Goal: Find specific page/section: Find specific page/section

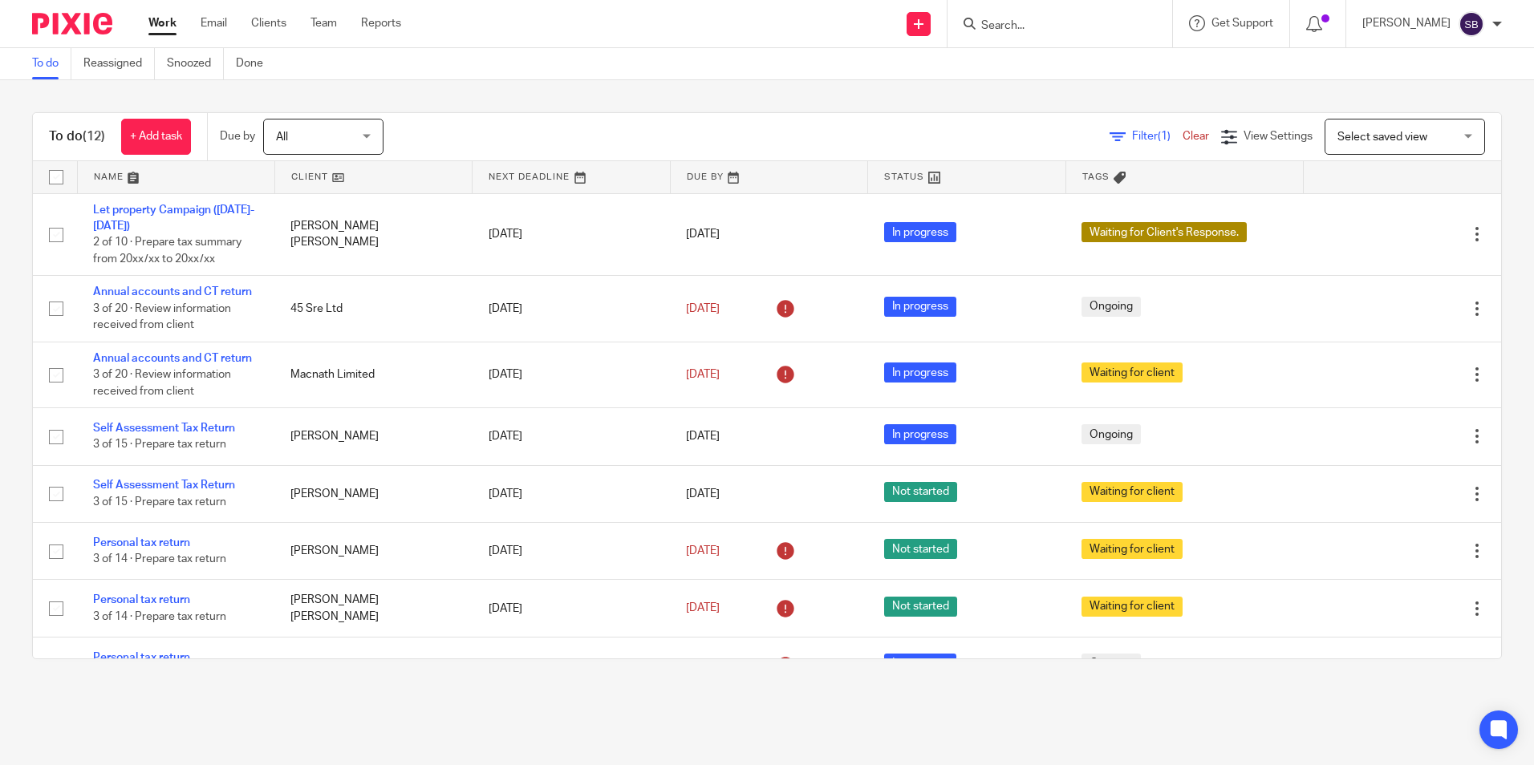
click at [1046, 16] on form at bounding box center [1064, 24] width 171 height 20
click at [1046, 34] on form at bounding box center [1064, 24] width 171 height 20
click at [1047, 27] on input "Search" at bounding box center [1051, 26] width 144 height 14
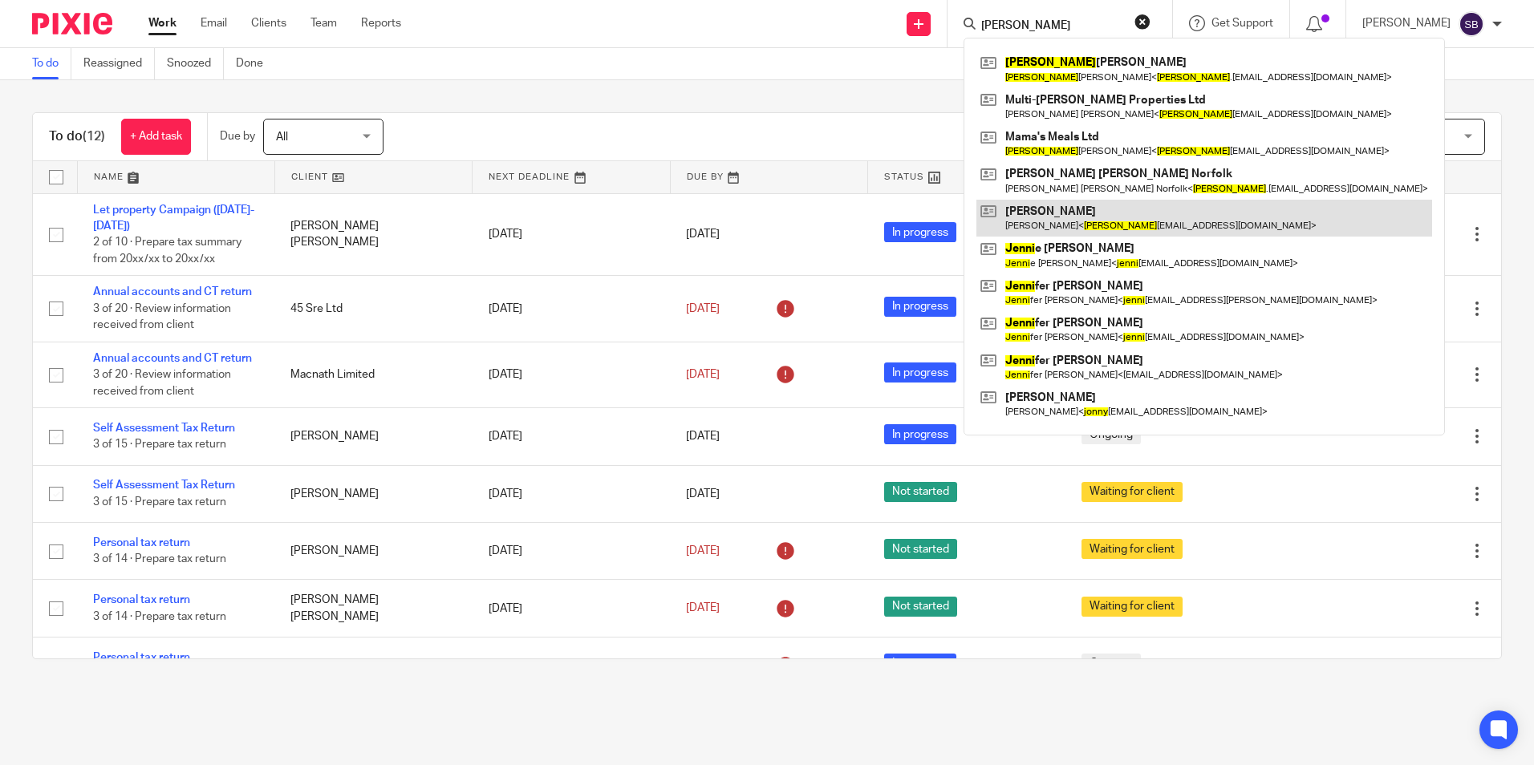
type input "[PERSON_NAME]"
click at [1068, 213] on link at bounding box center [1204, 218] width 456 height 37
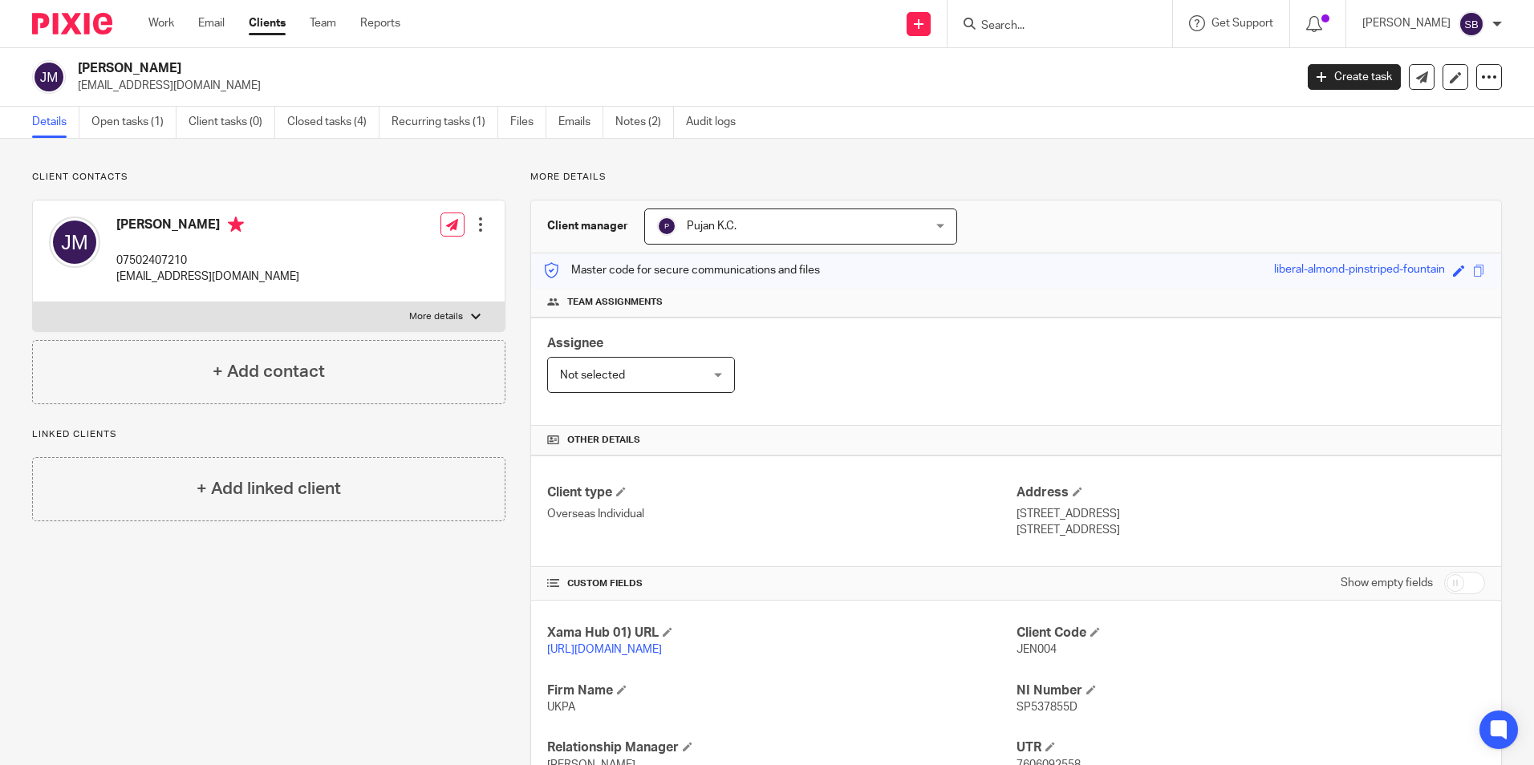
click at [1510, 266] on div "Client contacts Jennifer Milton 07502407210 jennymilty@gmail.com Edit contact C…" at bounding box center [767, 571] width 1534 height 864
click at [1056, 179] on p "More details" at bounding box center [1015, 177] width 971 height 13
